Goal: Find contact information: Find contact information

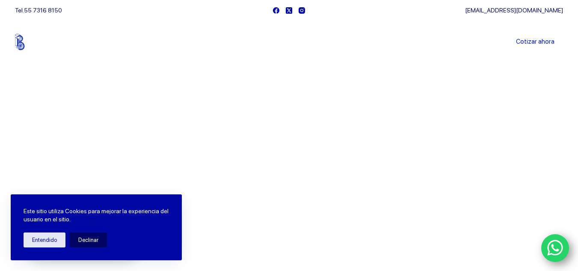
click at [284, 42] on link "Sucursales" at bounding box center [272, 42] width 53 height 0
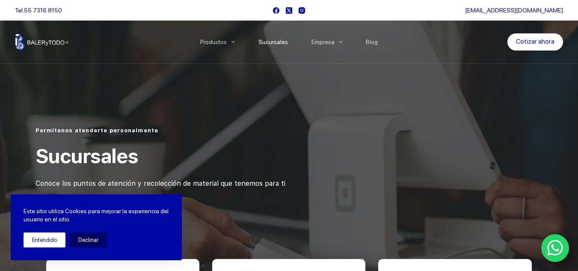
click at [44, 236] on button "Entendido" at bounding box center [45, 239] width 42 height 15
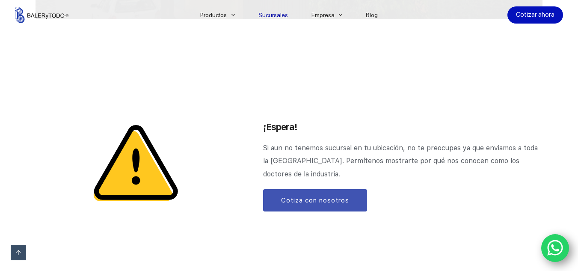
scroll to position [1112, 0]
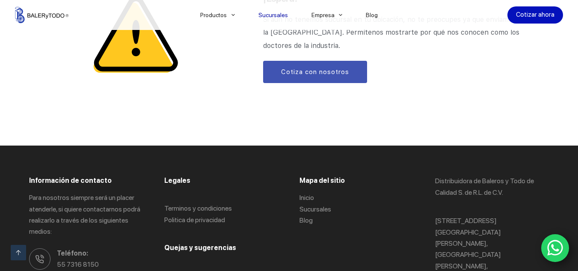
click at [555, 248] on icon "WhatsApp" at bounding box center [555, 248] width 16 height 18
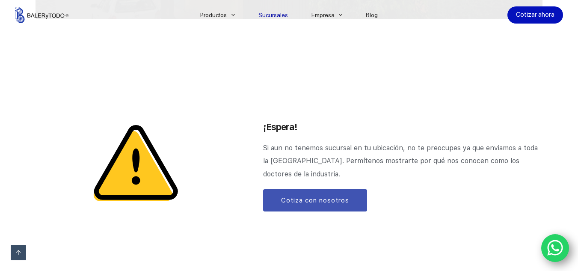
scroll to position [1220, 0]
